Goal: Transaction & Acquisition: Purchase product/service

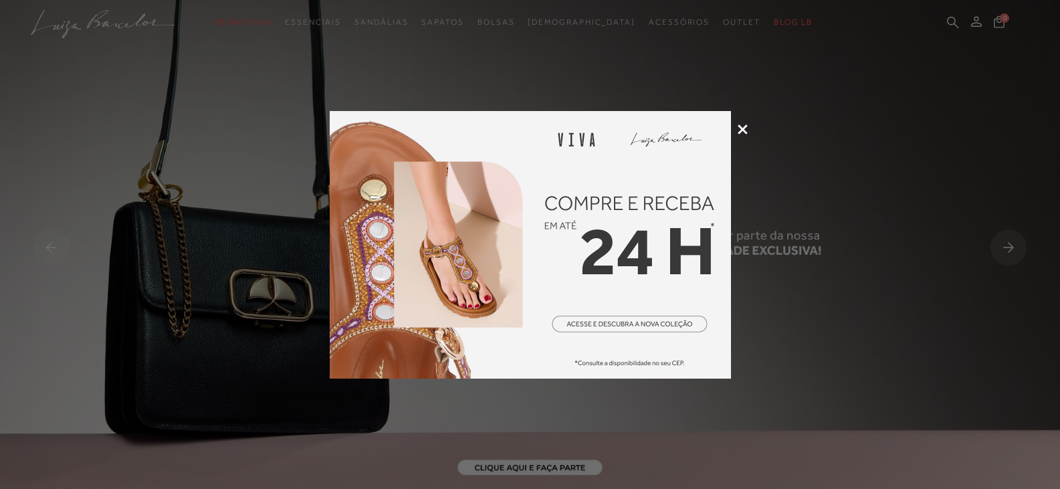
click at [742, 130] on icon at bounding box center [743, 129] width 10 height 10
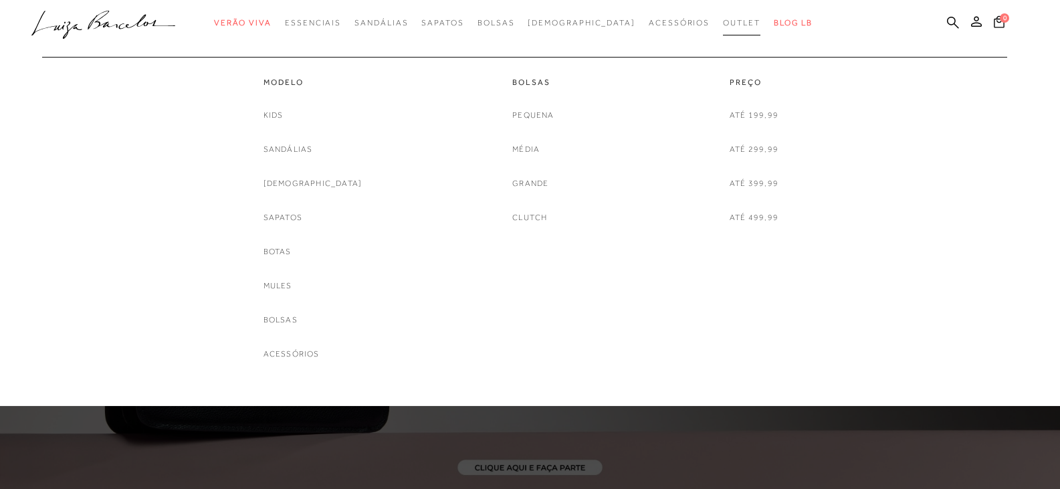
click at [723, 25] on span "Outlet" at bounding box center [741, 22] width 37 height 9
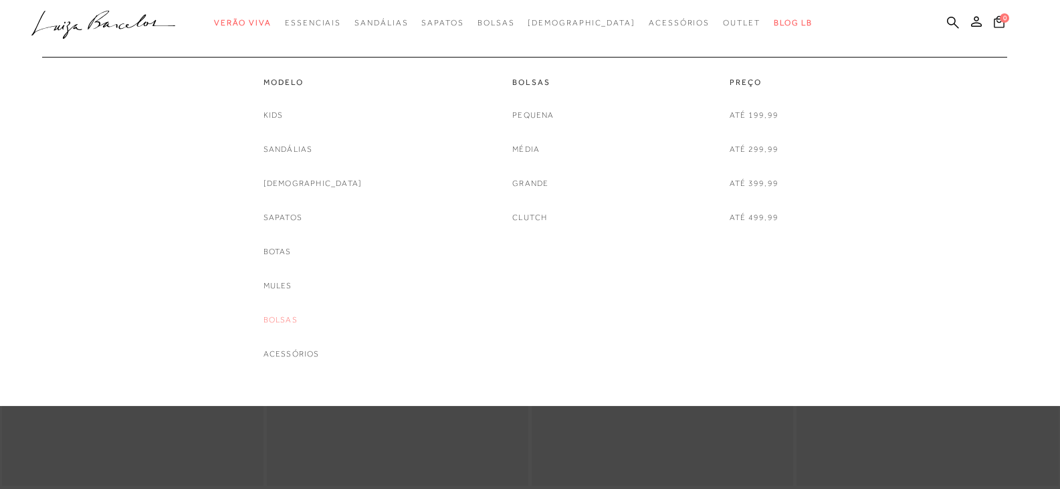
click at [298, 324] on link "Bolsas" at bounding box center [280, 320] width 34 height 14
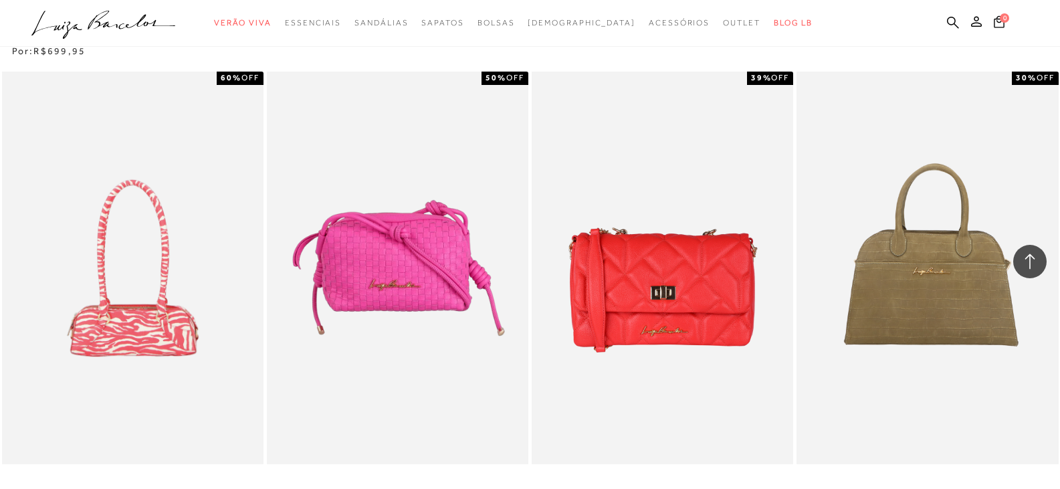
scroll to position [1137, 0]
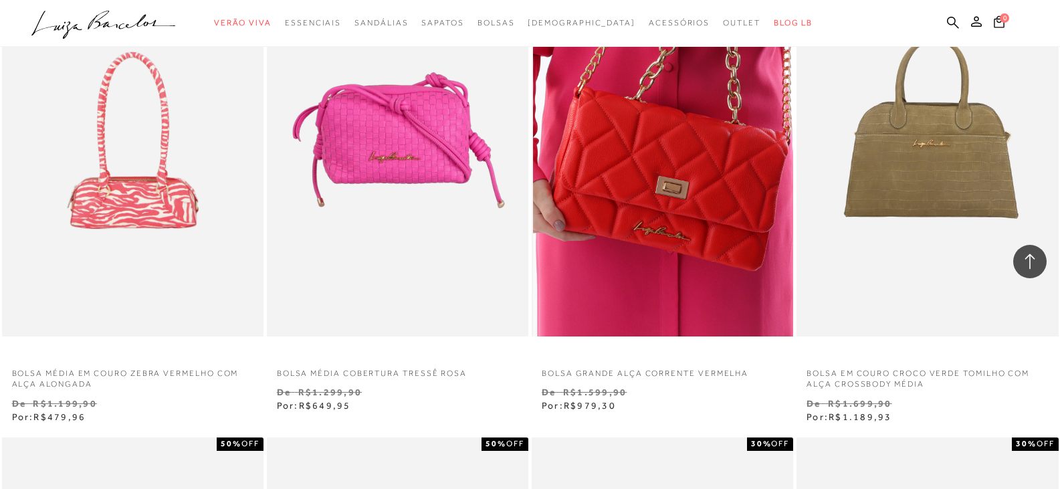
click at [730, 146] on img at bounding box center [663, 140] width 260 height 393
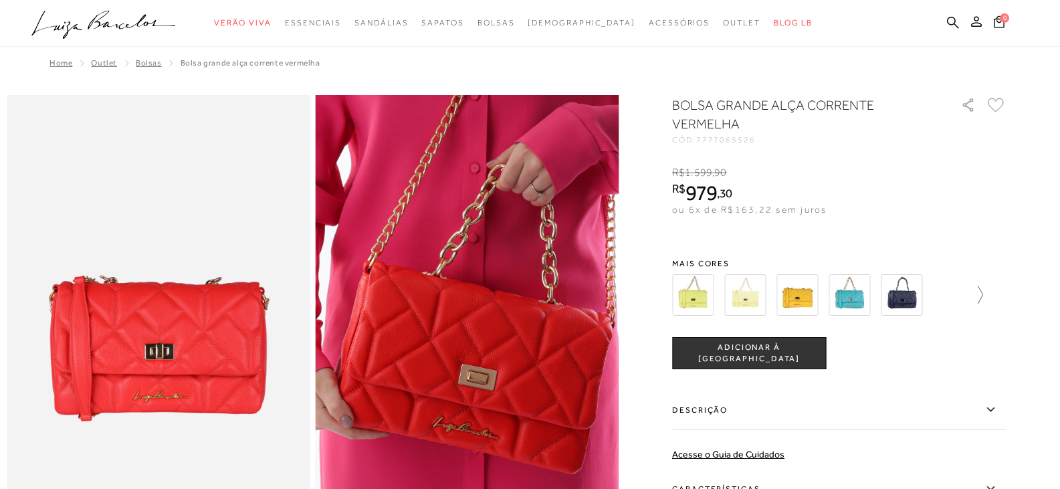
click at [983, 294] on icon at bounding box center [973, 295] width 19 height 19
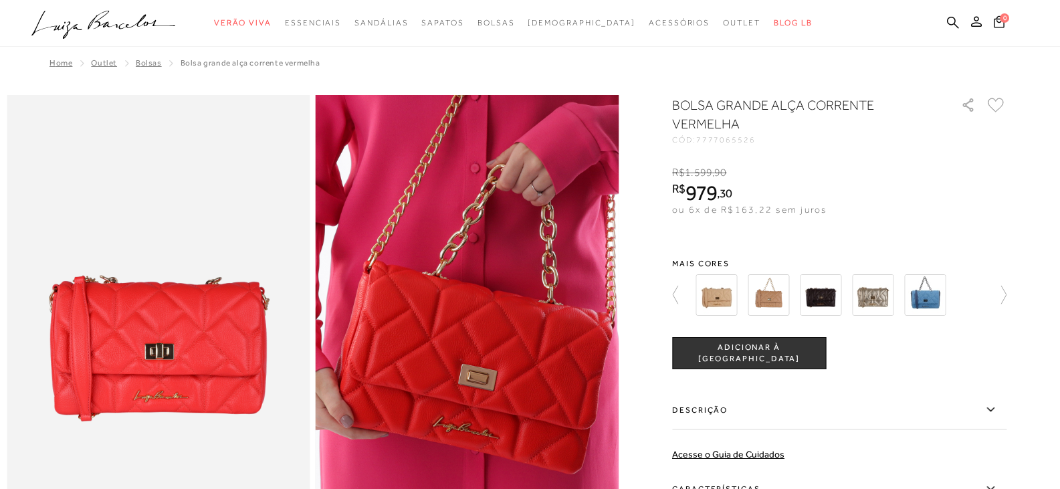
click at [886, 298] on img at bounding box center [872, 294] width 41 height 41
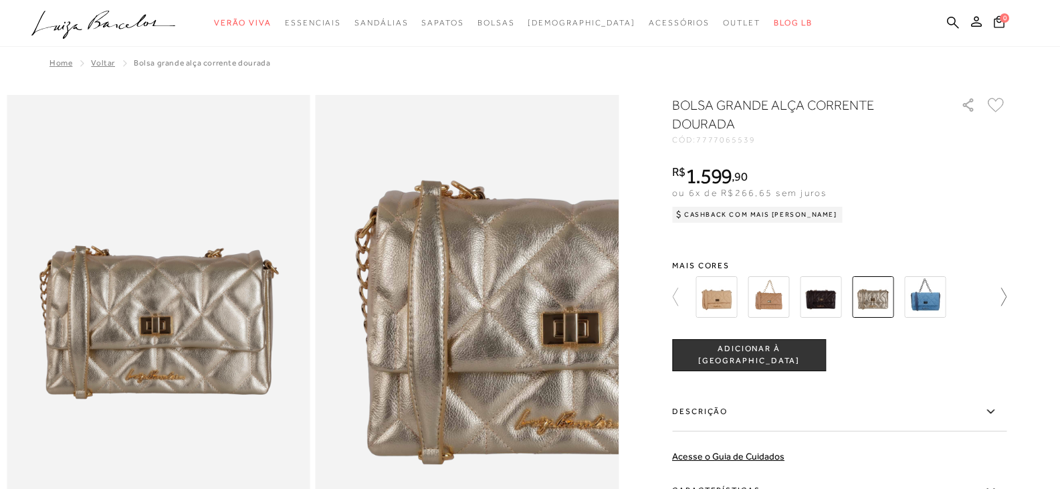
click at [1006, 294] on icon at bounding box center [997, 297] width 19 height 19
click at [691, 294] on div at bounding box center [535, 296] width 311 height 49
click at [679, 296] on icon at bounding box center [681, 297] width 19 height 19
click at [727, 297] on img at bounding box center [715, 296] width 41 height 41
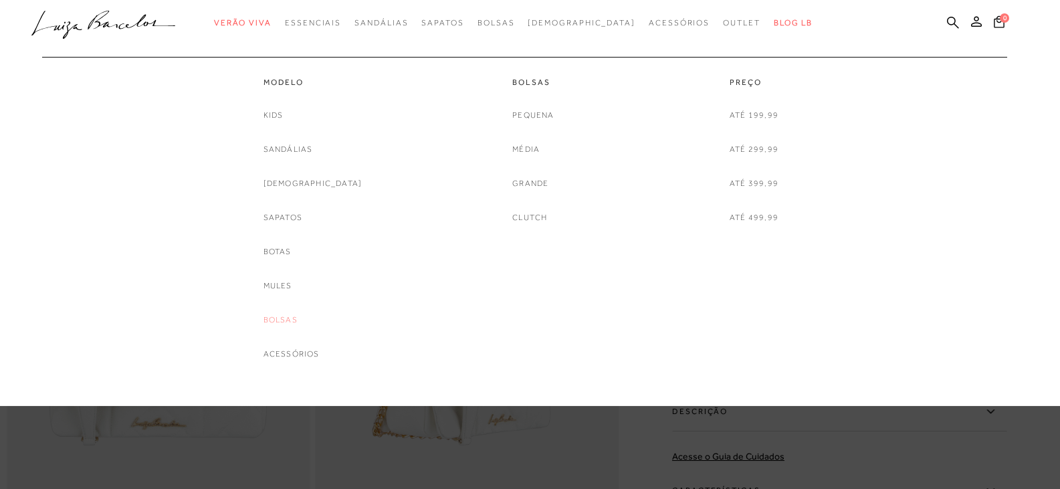
click at [298, 321] on link "Bolsas" at bounding box center [280, 320] width 34 height 14
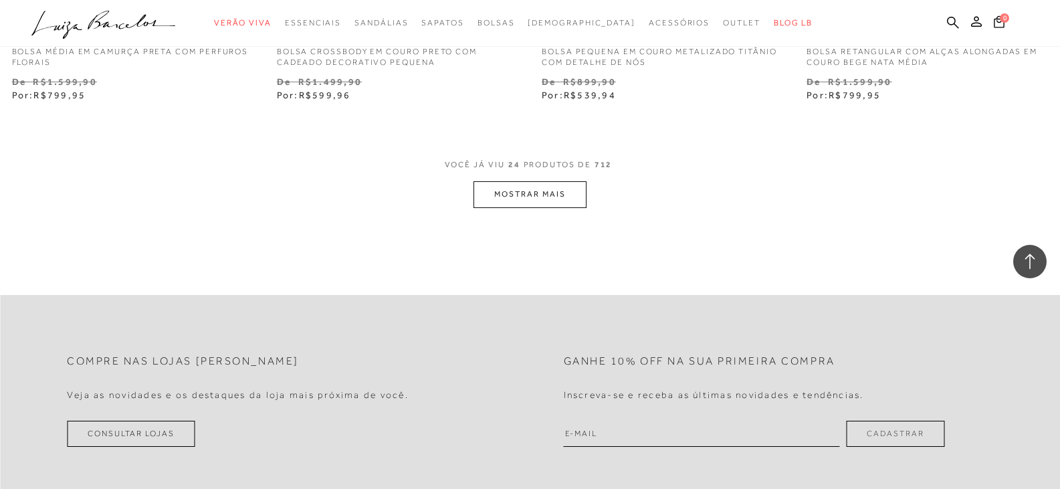
scroll to position [3009, 0]
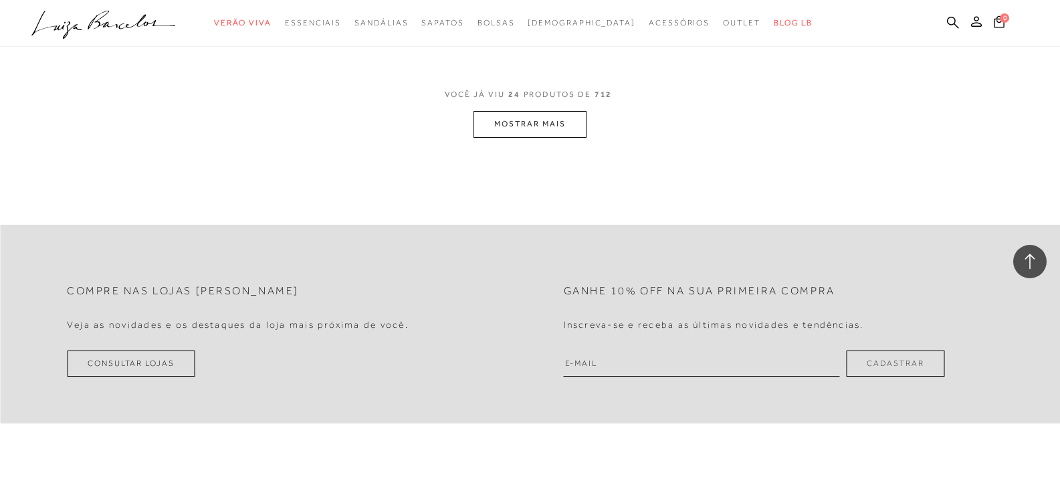
click at [554, 130] on button "MOSTRAR MAIS" at bounding box center [529, 124] width 112 height 26
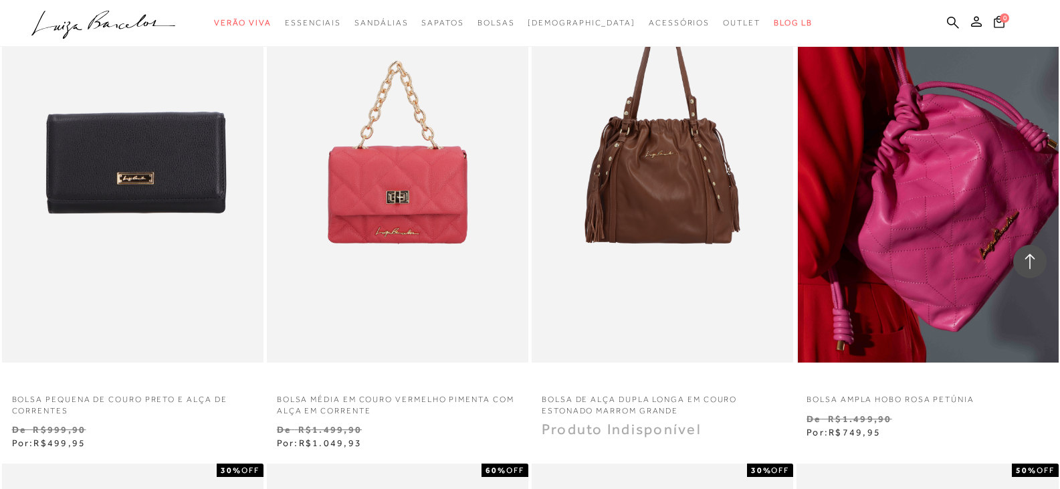
scroll to position [3611, 0]
